Goal: Navigation & Orientation: Find specific page/section

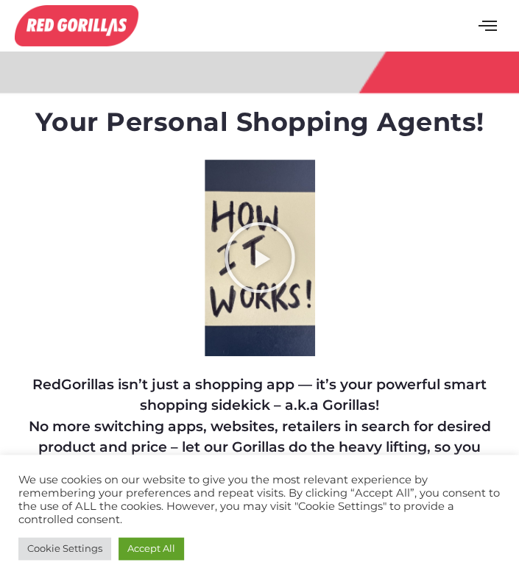
click at [84, 18] on div "Home About Us Blog & News Sustainability" at bounding box center [300, 25] width 435 height 51
click at [486, 23] on icon "open-menu" at bounding box center [487, 24] width 18 height 19
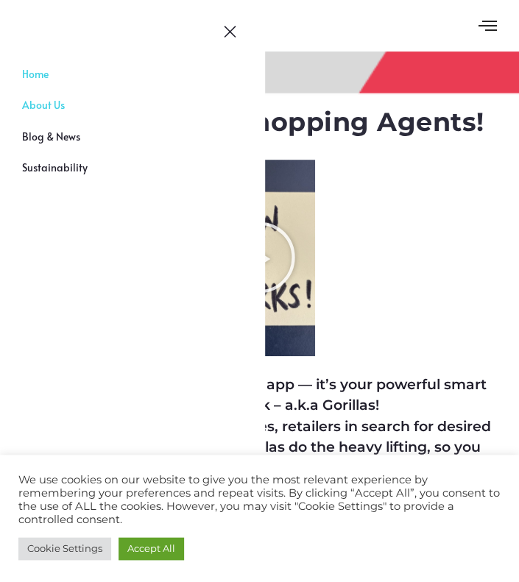
click at [57, 105] on link "About Us" at bounding box center [132, 112] width 265 height 31
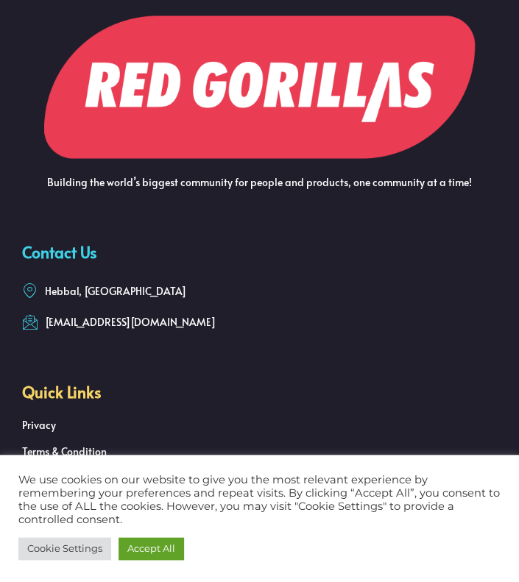
scroll to position [2150, 0]
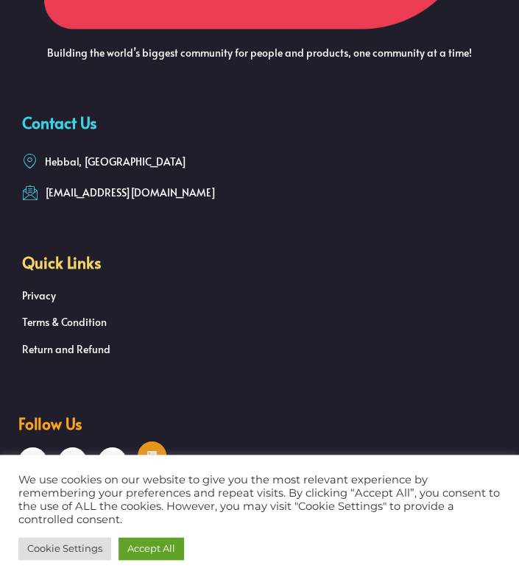
click at [148, 450] on icon at bounding box center [151, 455] width 11 height 11
